Goal: Task Accomplishment & Management: Complete application form

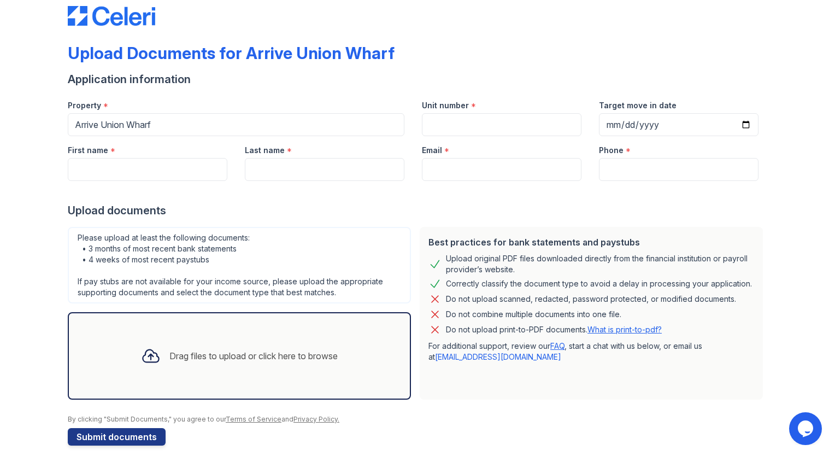
scroll to position [31, 0]
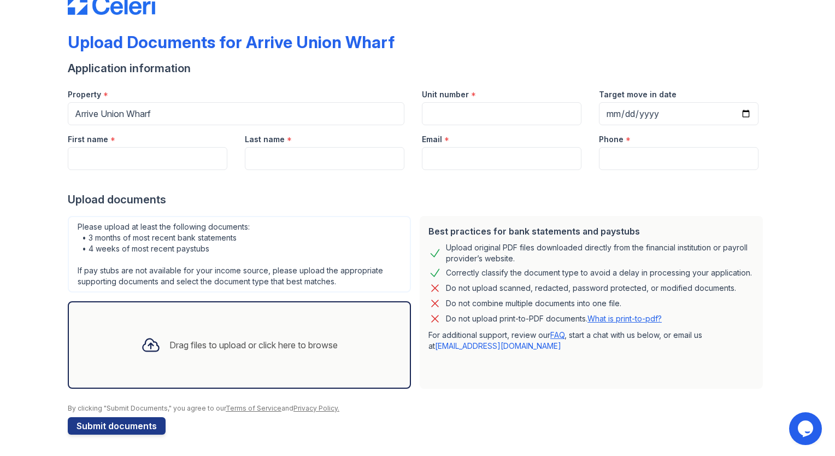
click at [248, 246] on div "Please upload at least the following documents: • 3 months of most recent bank …" at bounding box center [239, 254] width 343 height 77
click at [265, 258] on div "Please upload at least the following documents: • 3 months of most recent bank …" at bounding box center [239, 254] width 343 height 77
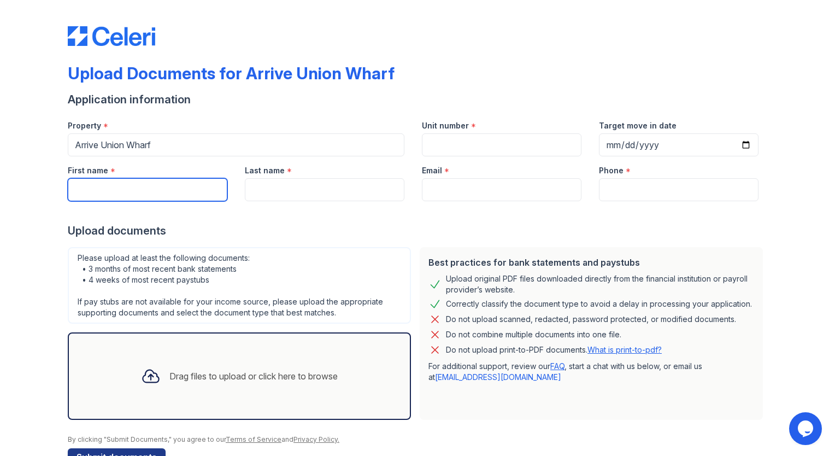
click at [171, 184] on input "First name" at bounding box center [148, 189] width 160 height 23
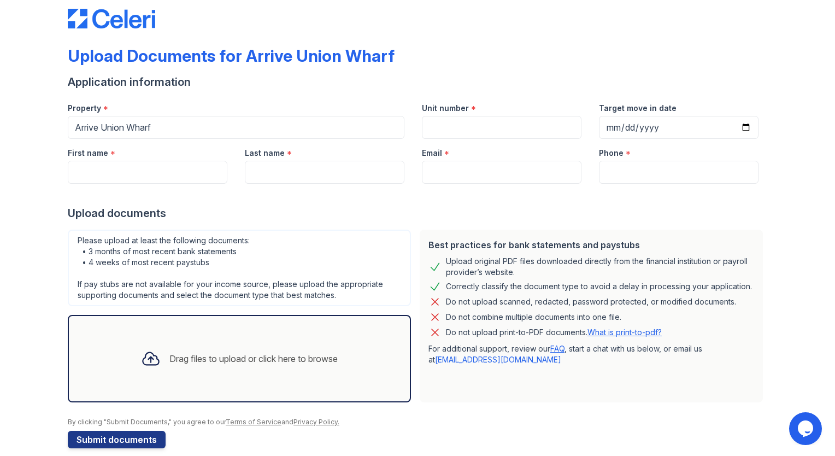
scroll to position [18, 0]
click at [268, 355] on div "Drag files to upload or click here to browse" at bounding box center [253, 358] width 168 height 13
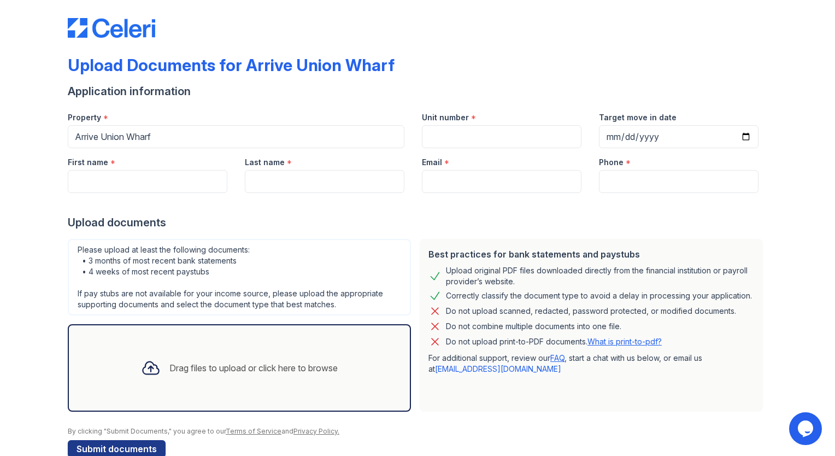
scroll to position [0, 0]
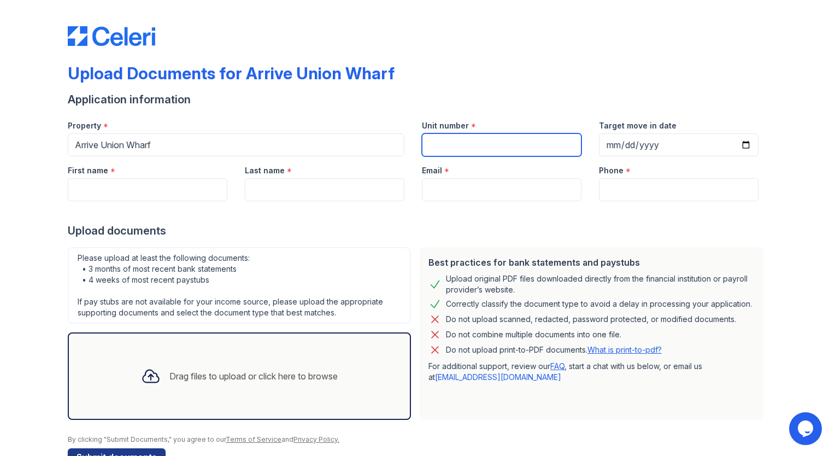
click at [457, 147] on input "Unit number" at bounding box center [502, 144] width 160 height 23
type input "323"
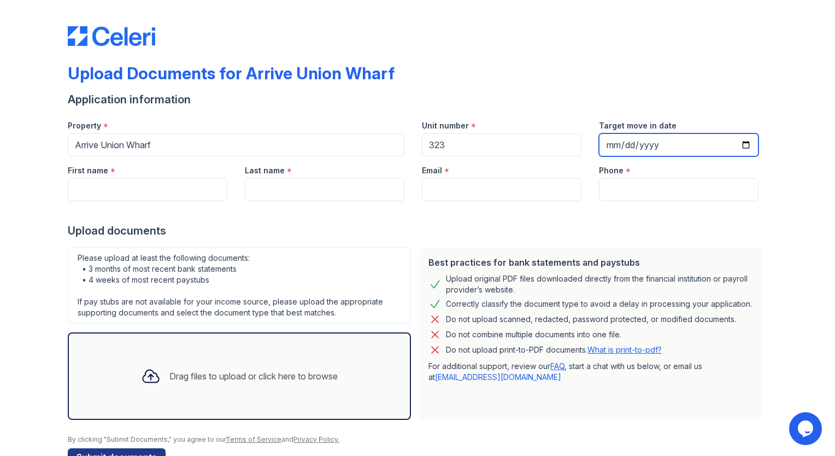
click at [629, 138] on input "Target move in date" at bounding box center [679, 144] width 160 height 23
click at [739, 142] on input "Target move in date" at bounding box center [679, 144] width 160 height 23
type input "2025-08-28"
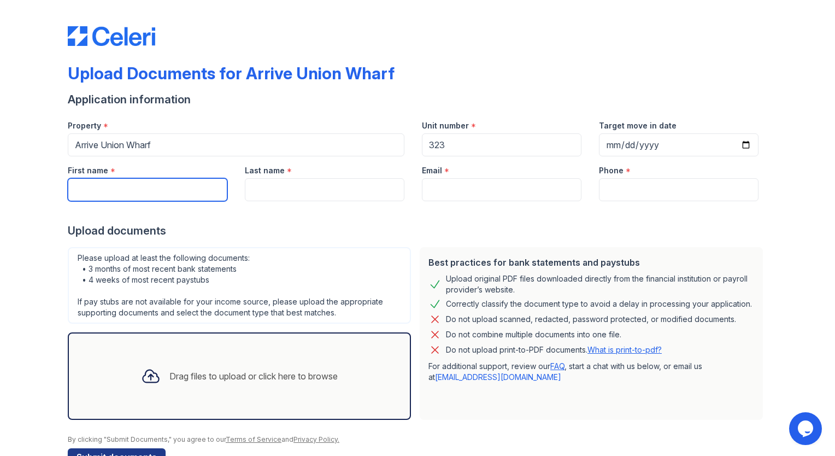
click at [202, 191] on input "First name" at bounding box center [148, 189] width 160 height 23
type input "Vineet"
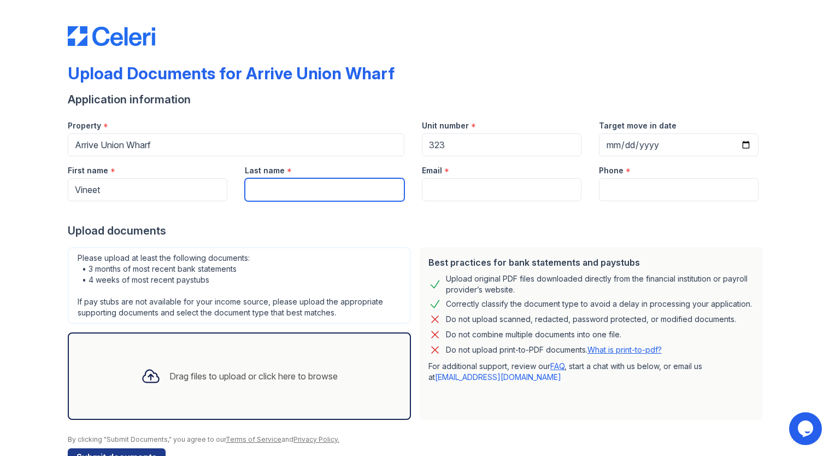
click at [273, 187] on input "Last name" at bounding box center [325, 189] width 160 height 23
type input "Narang"
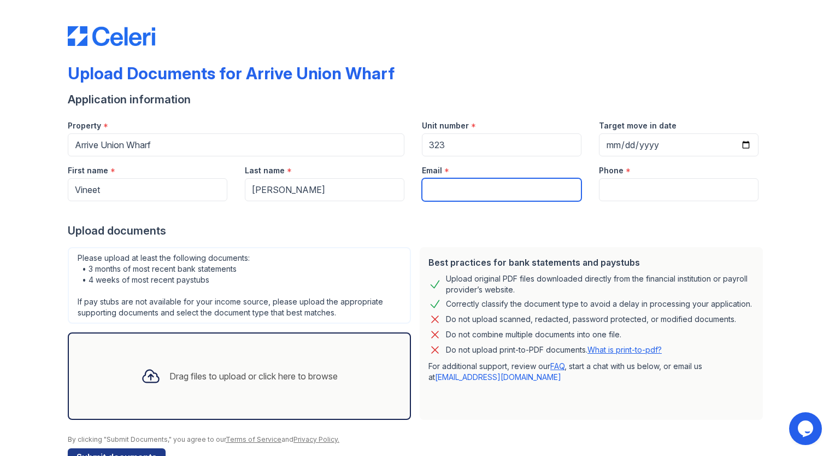
click at [456, 192] on input "Email" at bounding box center [502, 189] width 160 height 23
type input "vnarang@greenrisecapital.ca"
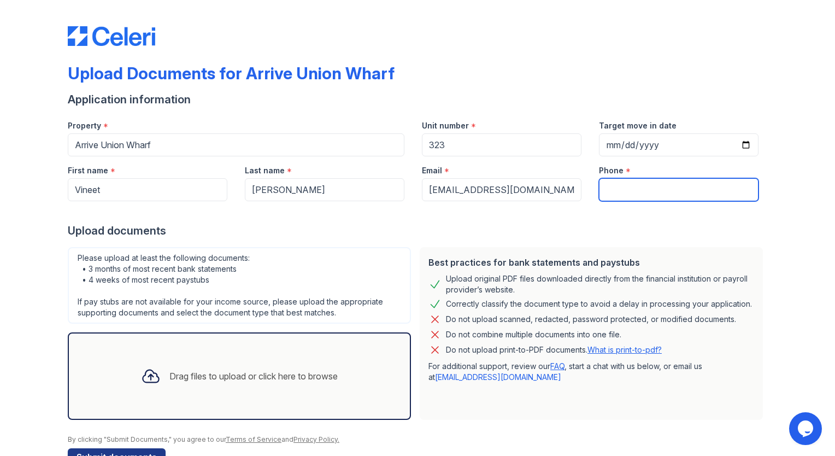
click at [611, 194] on input "Phone" at bounding box center [679, 189] width 160 height 23
type input "4162942881"
click at [379, 254] on div "Please upload at least the following documents: • 3 months of most recent bank …" at bounding box center [239, 285] width 343 height 77
